Goal: Information Seeking & Learning: Learn about a topic

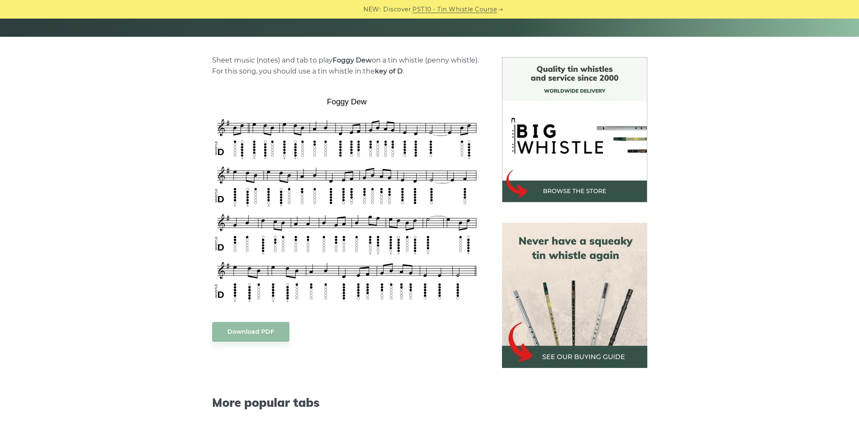
scroll to position [185, 0]
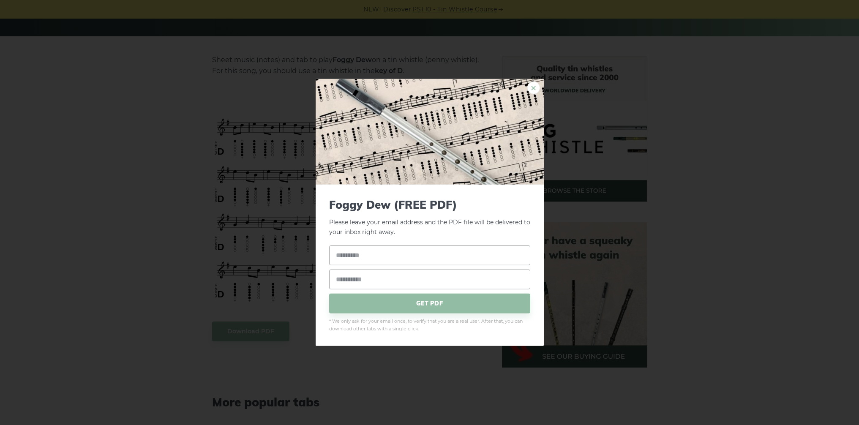
click at [531, 88] on link "×" at bounding box center [533, 88] width 13 height 13
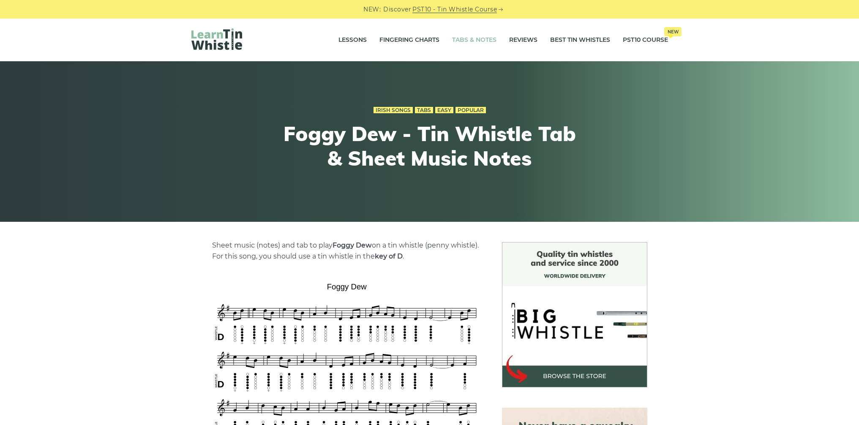
click at [471, 38] on link "Tabs & Notes" at bounding box center [474, 40] width 44 height 21
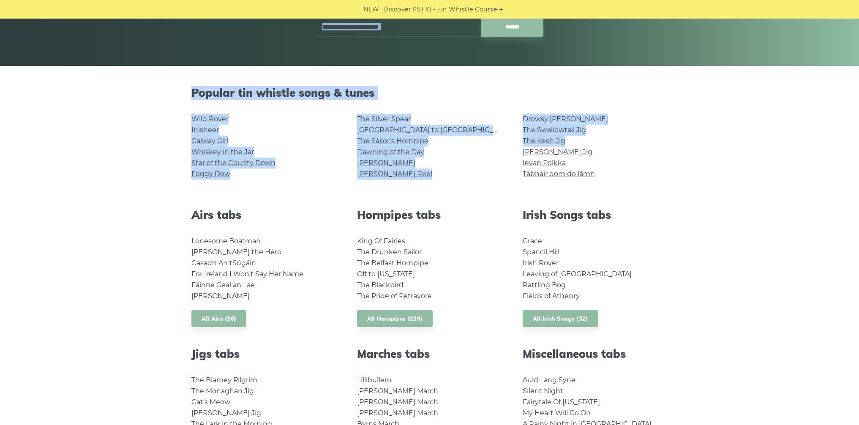
scroll to position [151, 0]
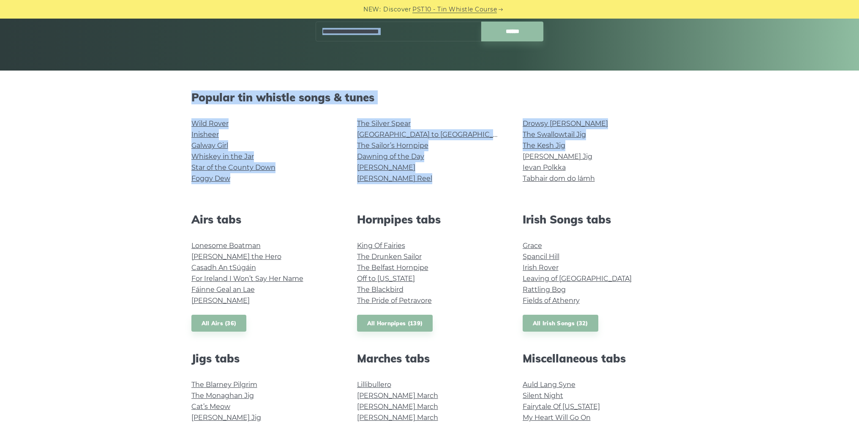
drag, startPoint x: 865, startPoint y: 99, endPoint x: 799, endPoint y: 146, distance: 80.3
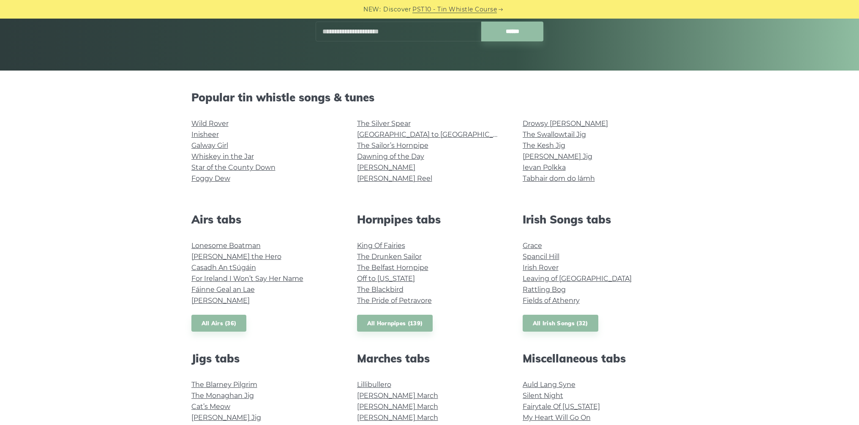
click at [710, 153] on div "Popular tin whistle songs & tunes Wild Rover Inisheer Galway Girl Whiskey in th…" at bounding box center [429, 430] width 859 height 679
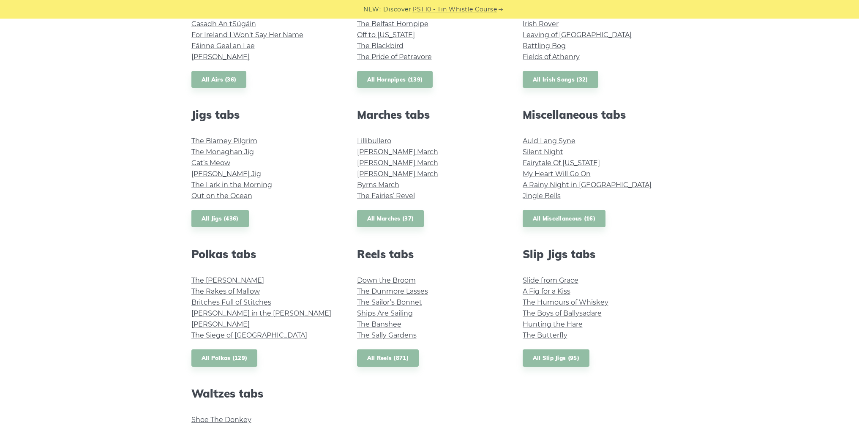
scroll to position [411, 0]
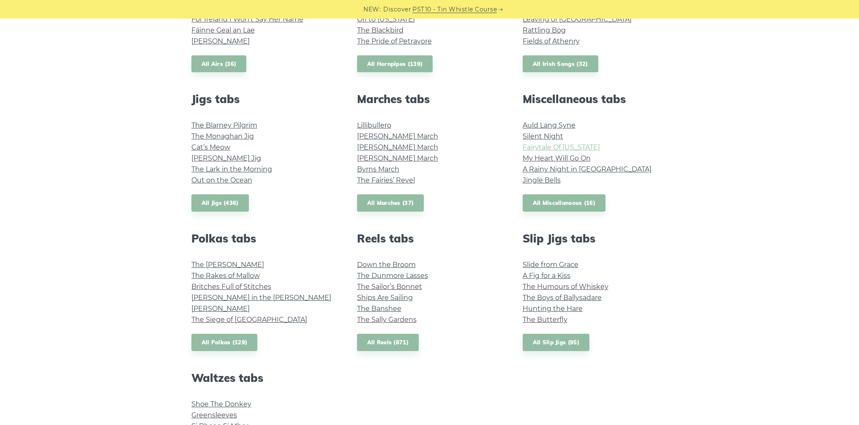
click at [573, 150] on link "Fairytale Of [US_STATE]" at bounding box center [561, 147] width 77 height 8
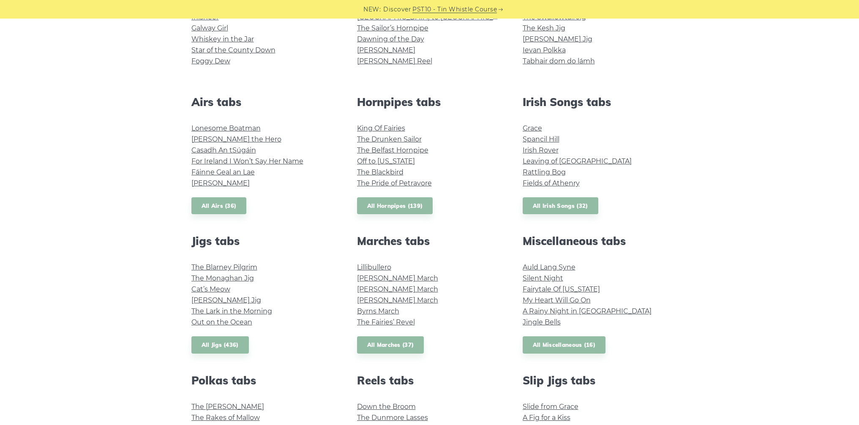
scroll to position [253, 0]
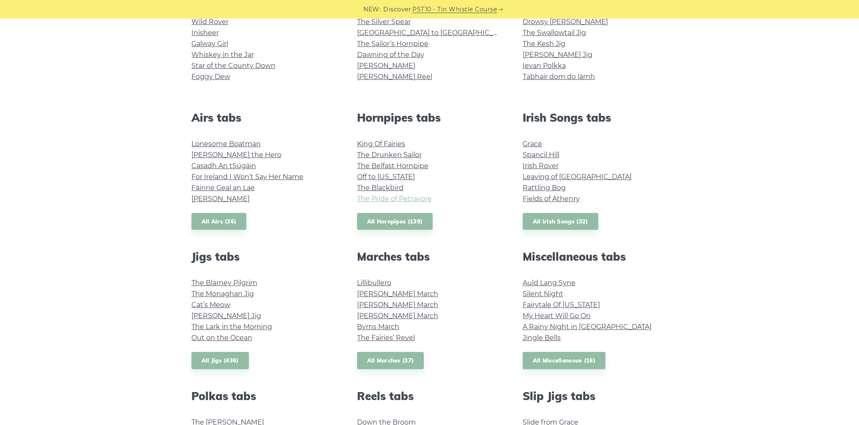
click at [371, 199] on link "The Pride of Petravore" at bounding box center [394, 199] width 75 height 8
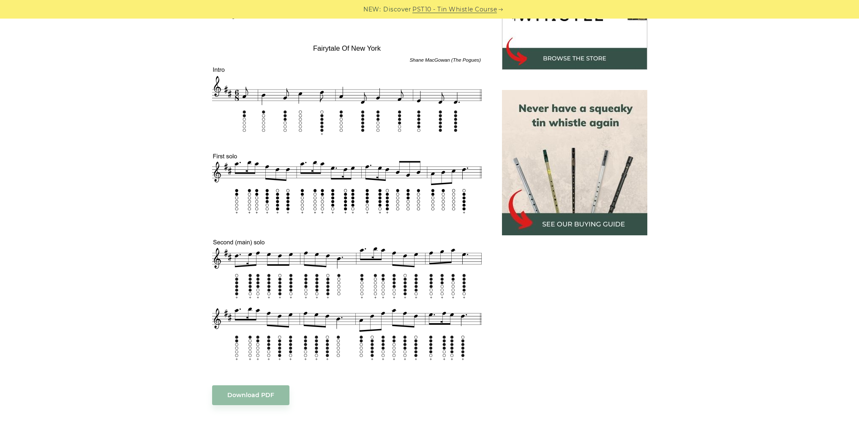
scroll to position [321, 0]
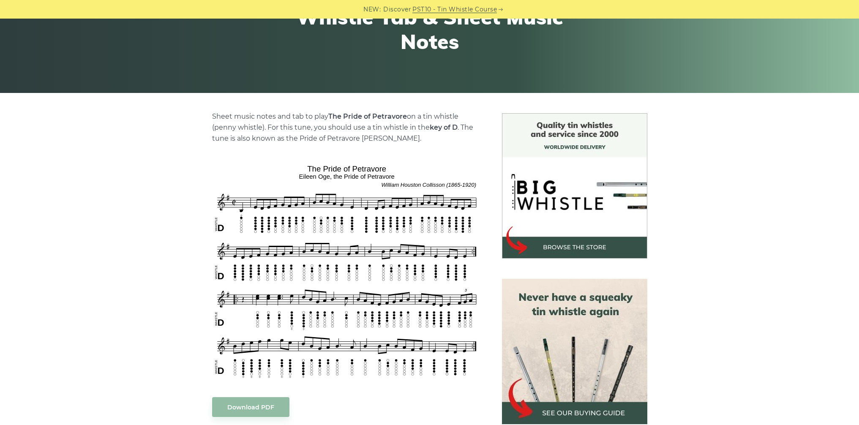
scroll to position [159, 0]
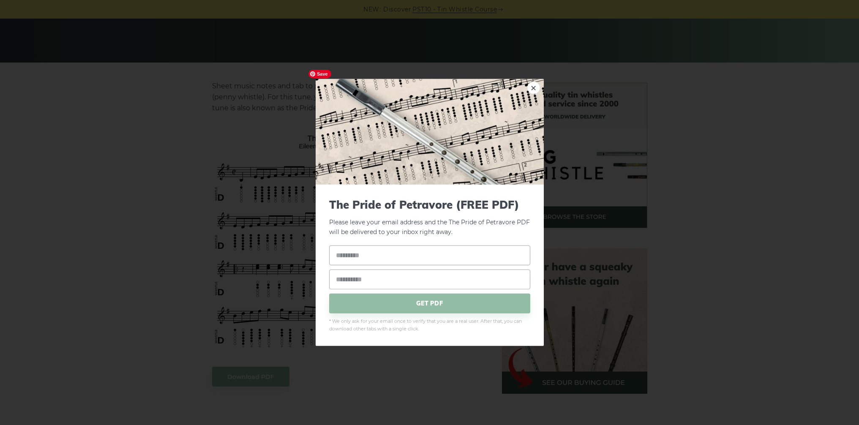
drag, startPoint x: 305, startPoint y: 134, endPoint x: 340, endPoint y: 122, distance: 36.4
click at [533, 89] on link "×" at bounding box center [533, 88] width 13 height 13
drag, startPoint x: 390, startPoint y: 136, endPoint x: 327, endPoint y: 129, distance: 62.5
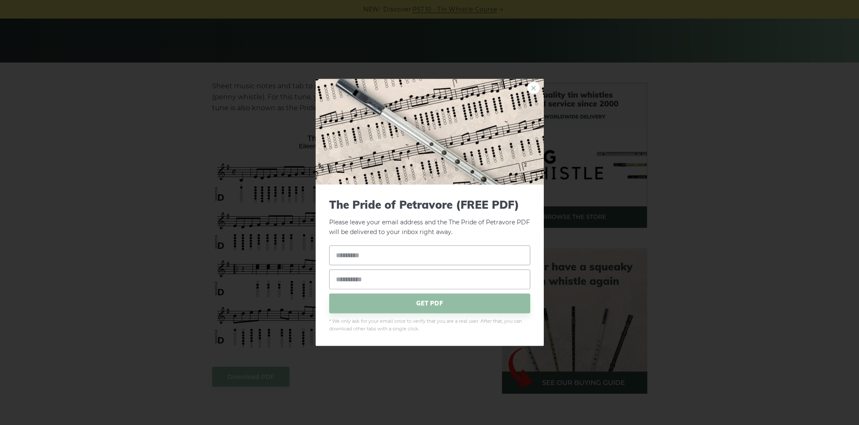
click at [533, 88] on link "×" at bounding box center [533, 88] width 13 height 13
